Goal: Transaction & Acquisition: Purchase product/service

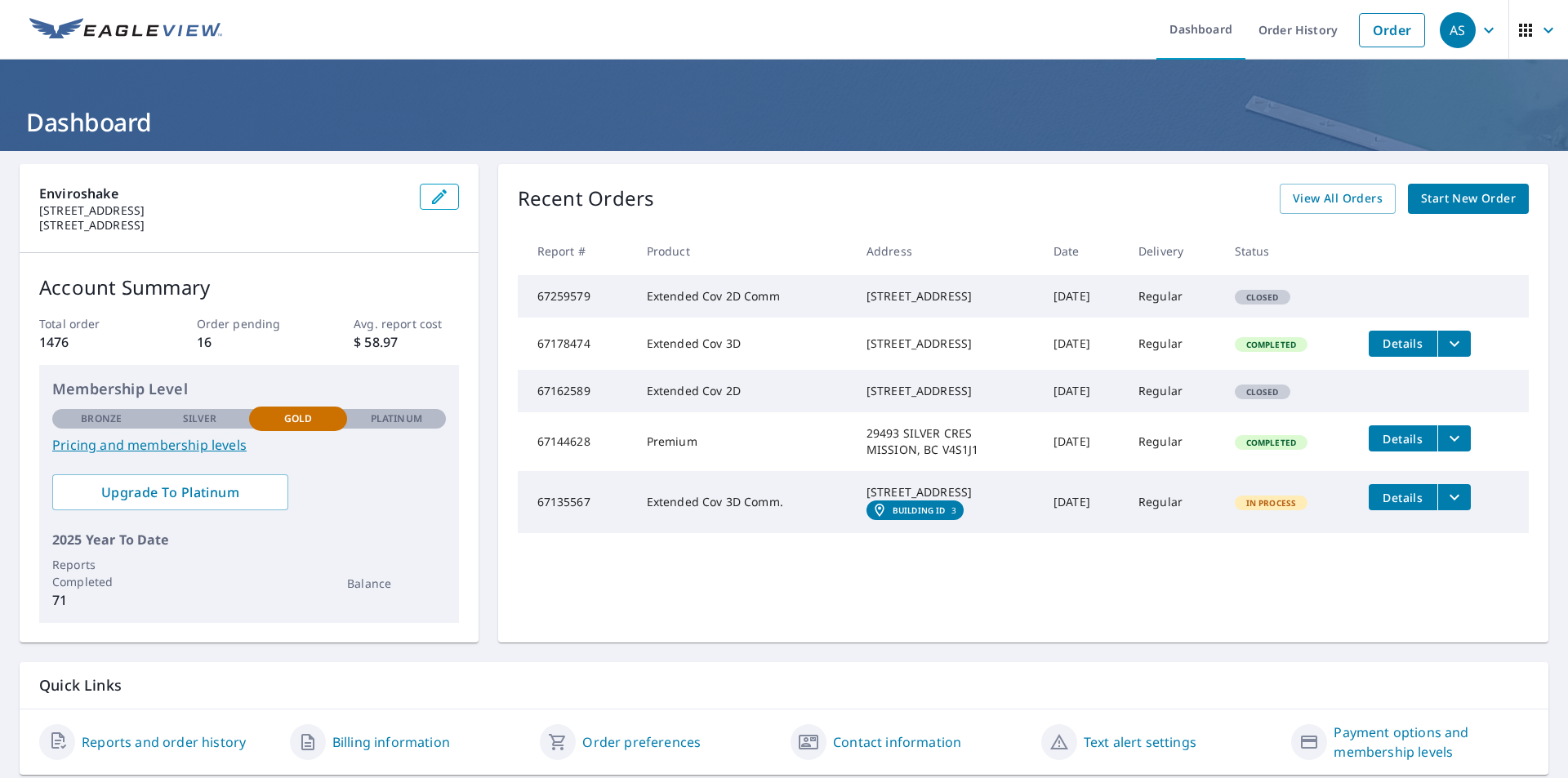
click at [1447, 196] on span "Start New Order" at bounding box center [1468, 199] width 94 height 20
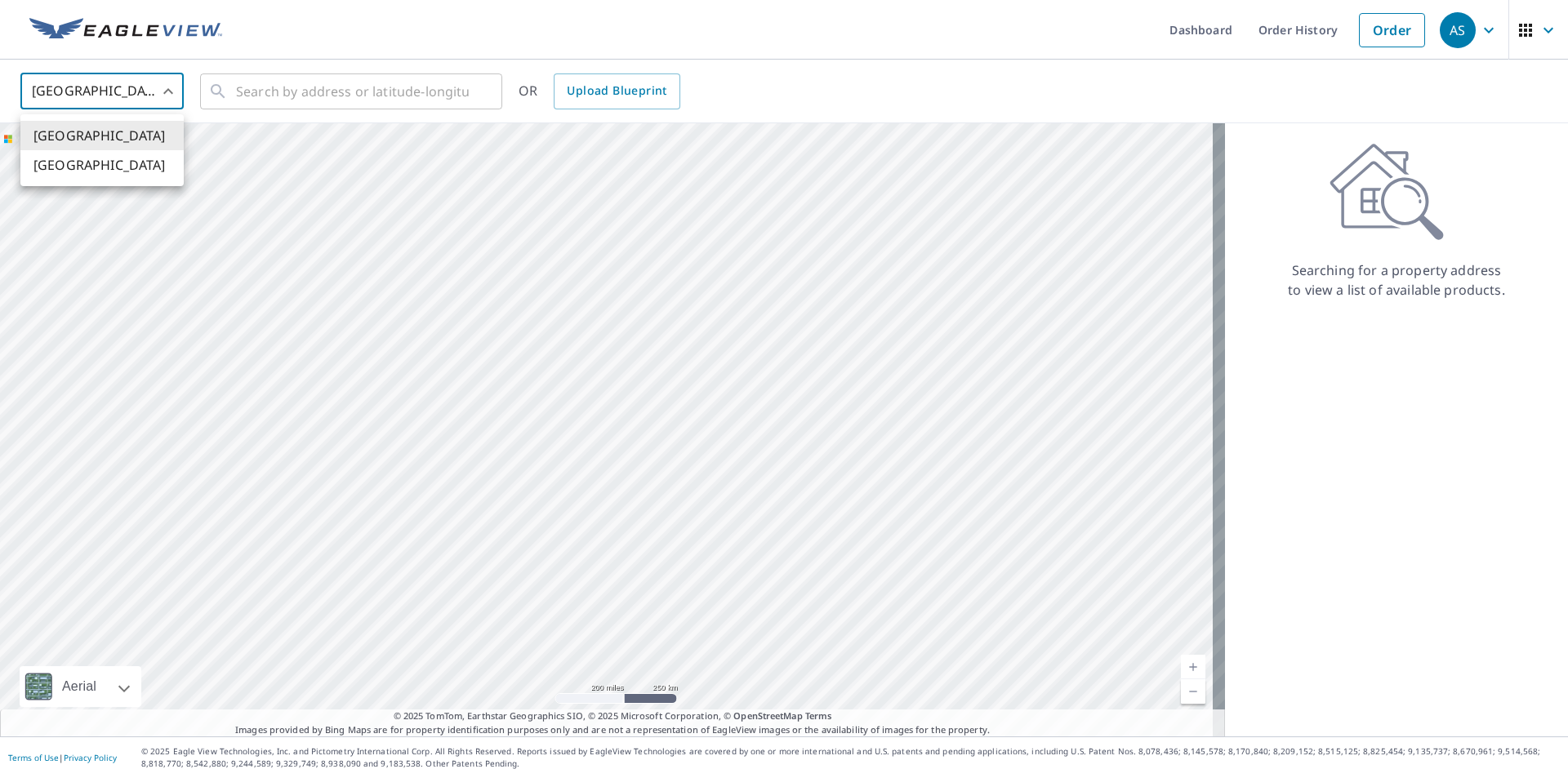
click at [167, 99] on body "AS AS Dashboard Order History Order AS United States US ​ ​ OR Upload Blueprint…" at bounding box center [784, 389] width 1568 height 778
click at [150, 166] on li "[GEOGRAPHIC_DATA]" at bounding box center [102, 164] width 164 height 30
type input "CA"
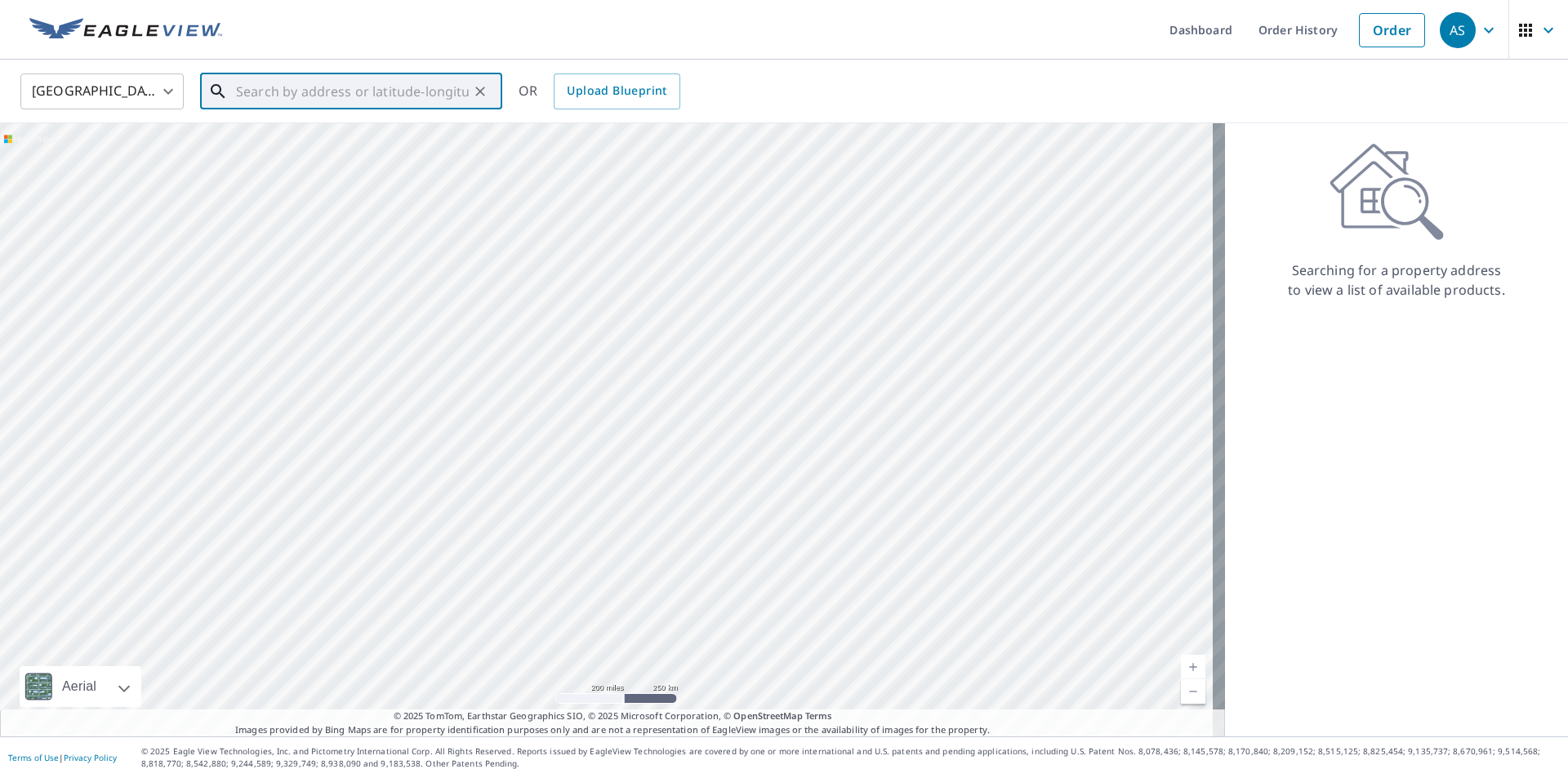
click at [306, 92] on input "text" at bounding box center [352, 91] width 233 height 46
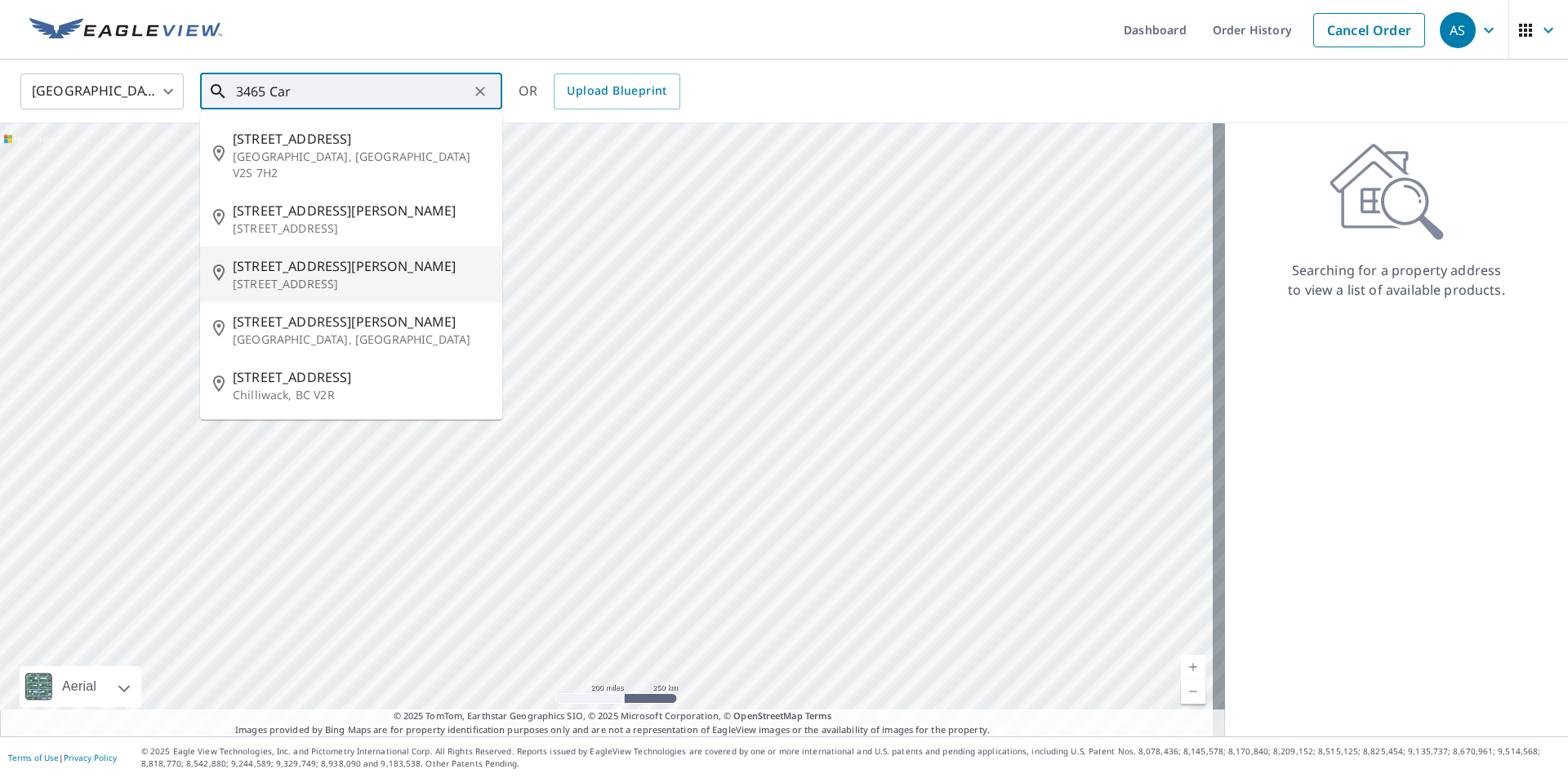
click at [384, 256] on span "[STREET_ADDRESS][PERSON_NAME]" at bounding box center [361, 266] width 256 height 19
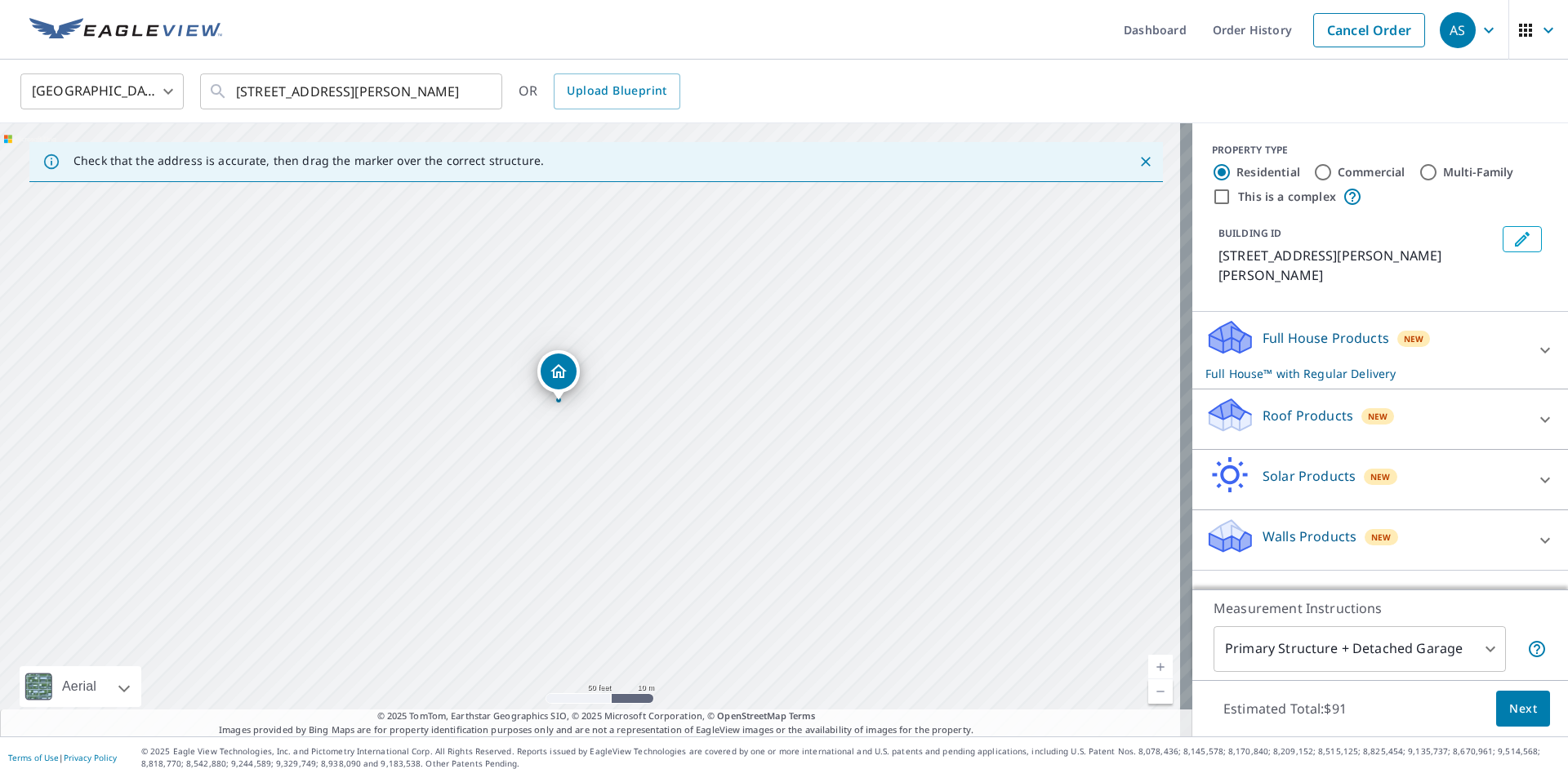
drag, startPoint x: 536, startPoint y: 414, endPoint x: 980, endPoint y: 453, distance: 445.7
click at [980, 453] on div "[STREET_ADDRESS][PERSON_NAME]" at bounding box center [596, 429] width 1192 height 613
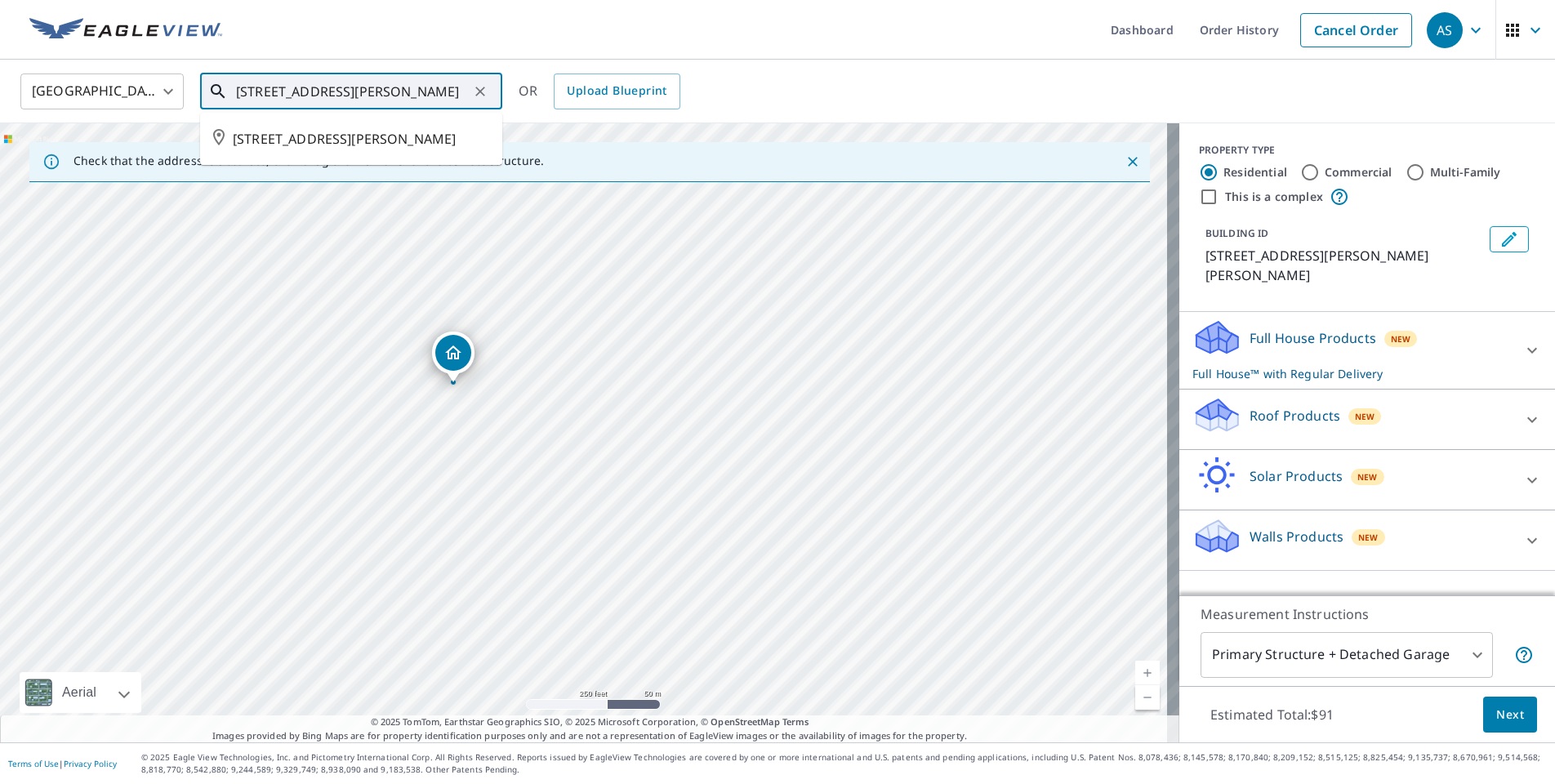
click at [269, 91] on input "[STREET_ADDRESS][PERSON_NAME]" at bounding box center [352, 91] width 233 height 46
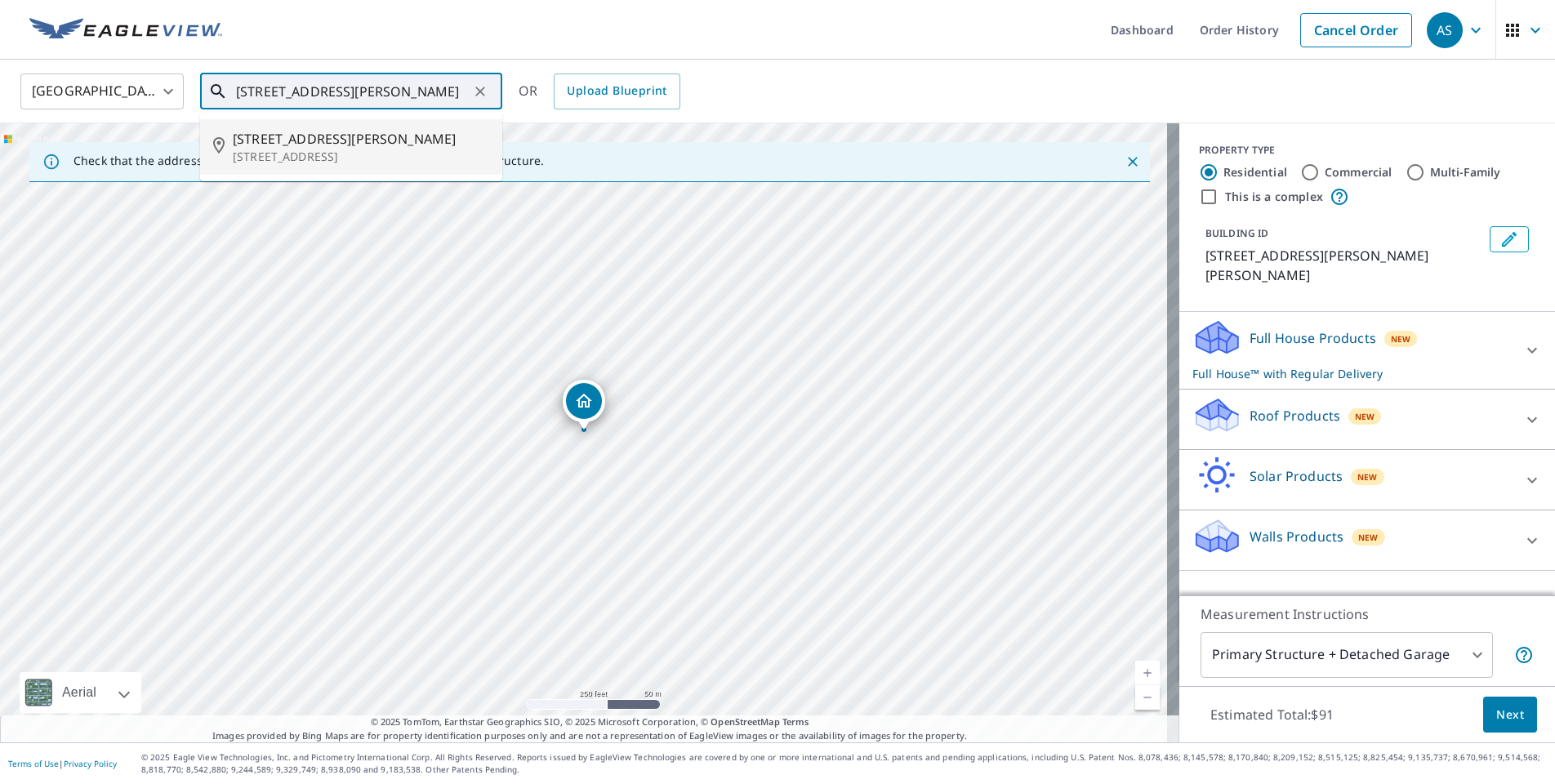
click at [331, 143] on span "[STREET_ADDRESS][PERSON_NAME]" at bounding box center [361, 138] width 256 height 19
type input "[STREET_ADDRESS][PERSON_NAME]"
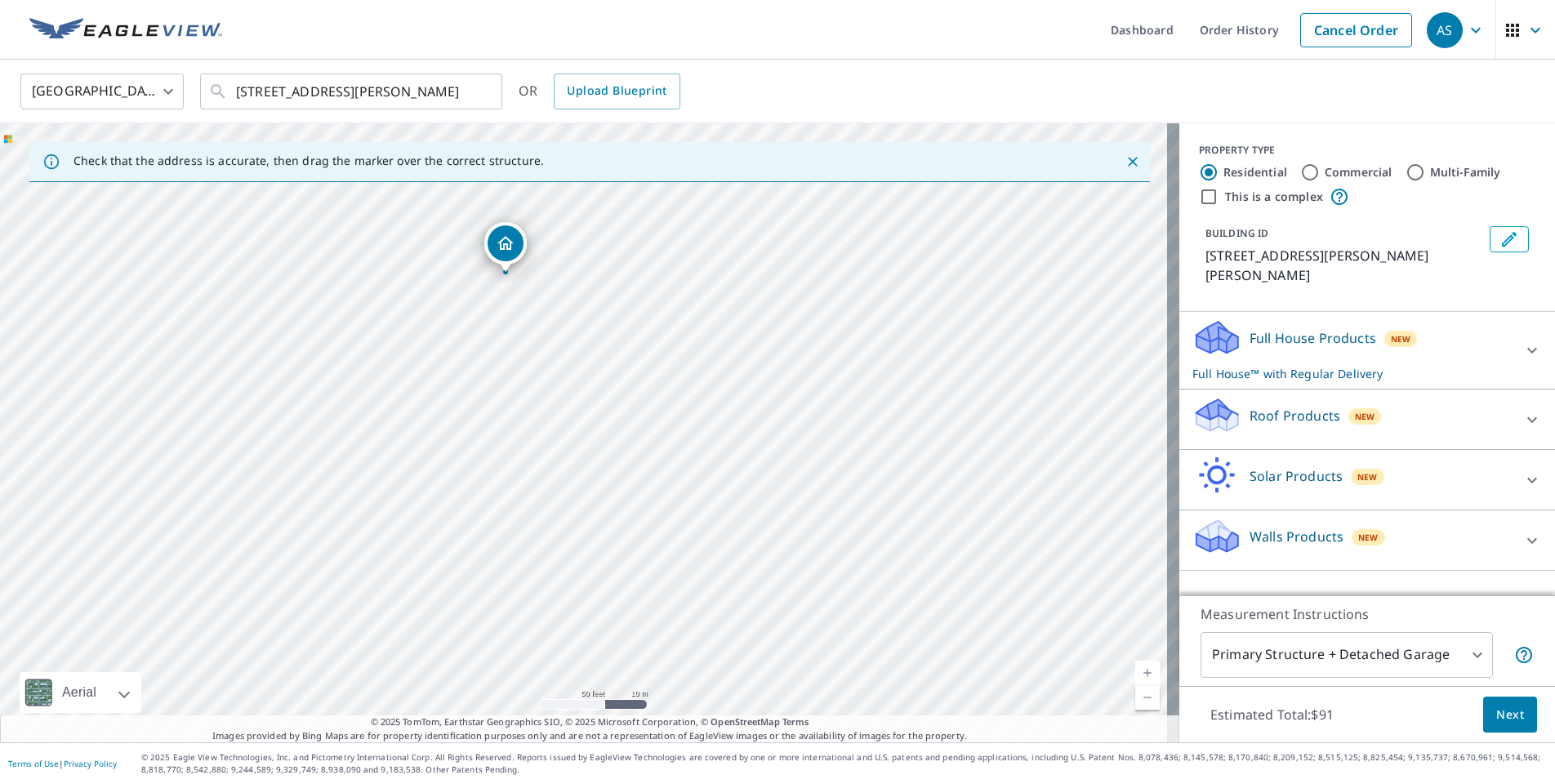
drag, startPoint x: 452, startPoint y: 383, endPoint x: 769, endPoint y: 566, distance: 366.0
click at [769, 566] on div "[STREET_ADDRESS][PERSON_NAME]" at bounding box center [589, 432] width 1180 height 619
drag, startPoint x: 681, startPoint y: 481, endPoint x: 673, endPoint y: 538, distance: 57.6
click at [673, 538] on div "[STREET_ADDRESS][PERSON_NAME]" at bounding box center [589, 432] width 1180 height 619
